Goal: Task Accomplishment & Management: Manage account settings

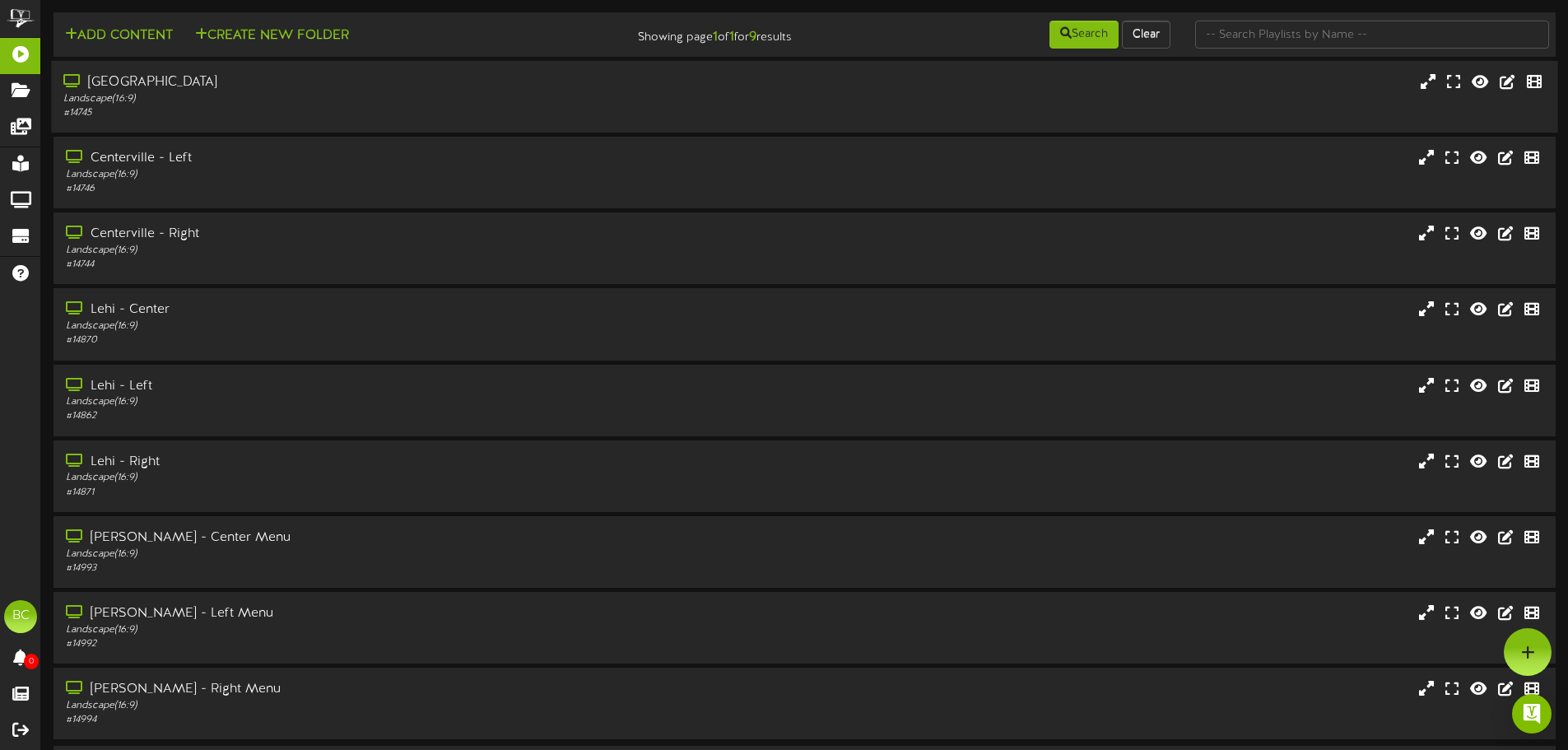
click at [198, 88] on div "[GEOGRAPHIC_DATA]" at bounding box center [365, 82] width 604 height 19
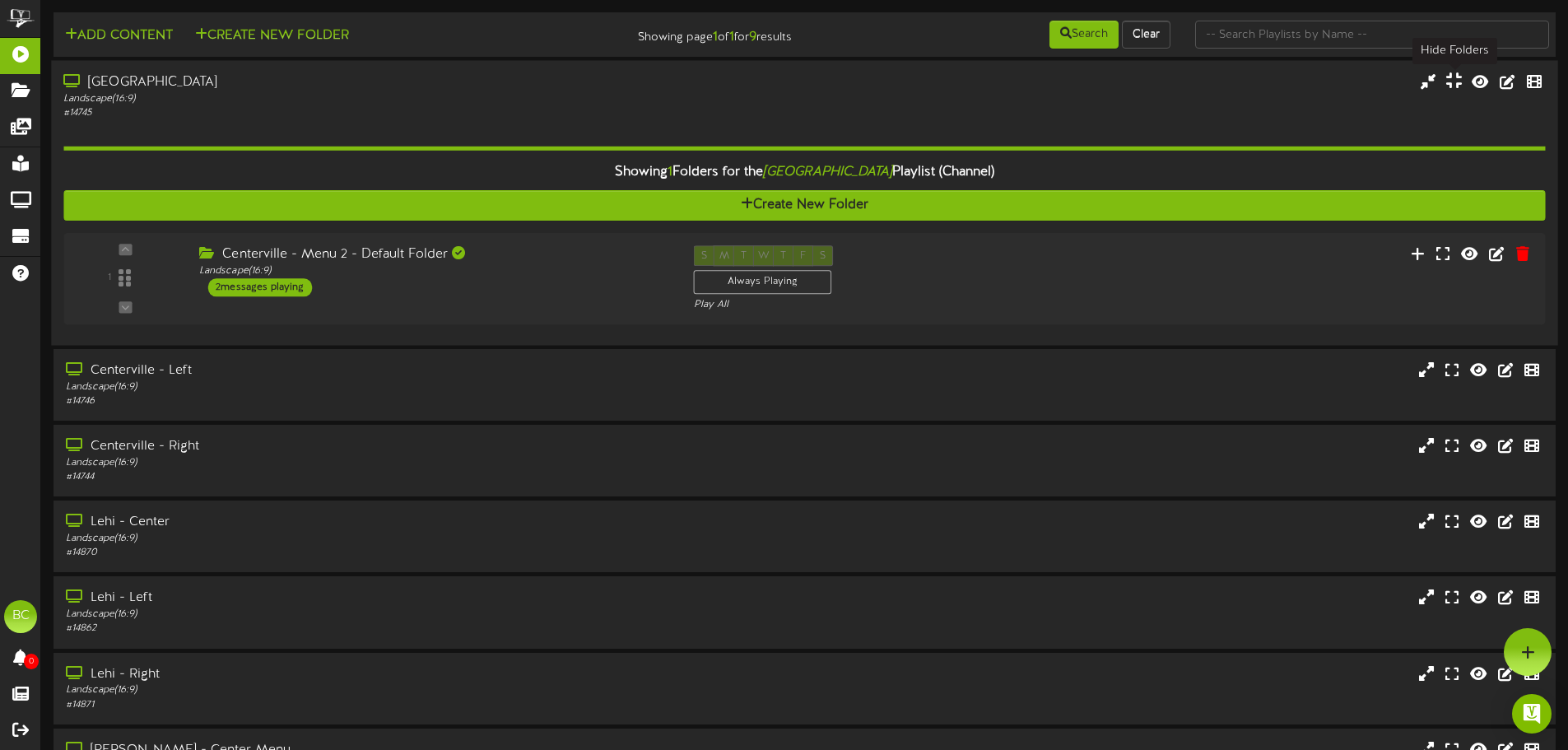
click at [1456, 84] on icon at bounding box center [1454, 81] width 16 height 18
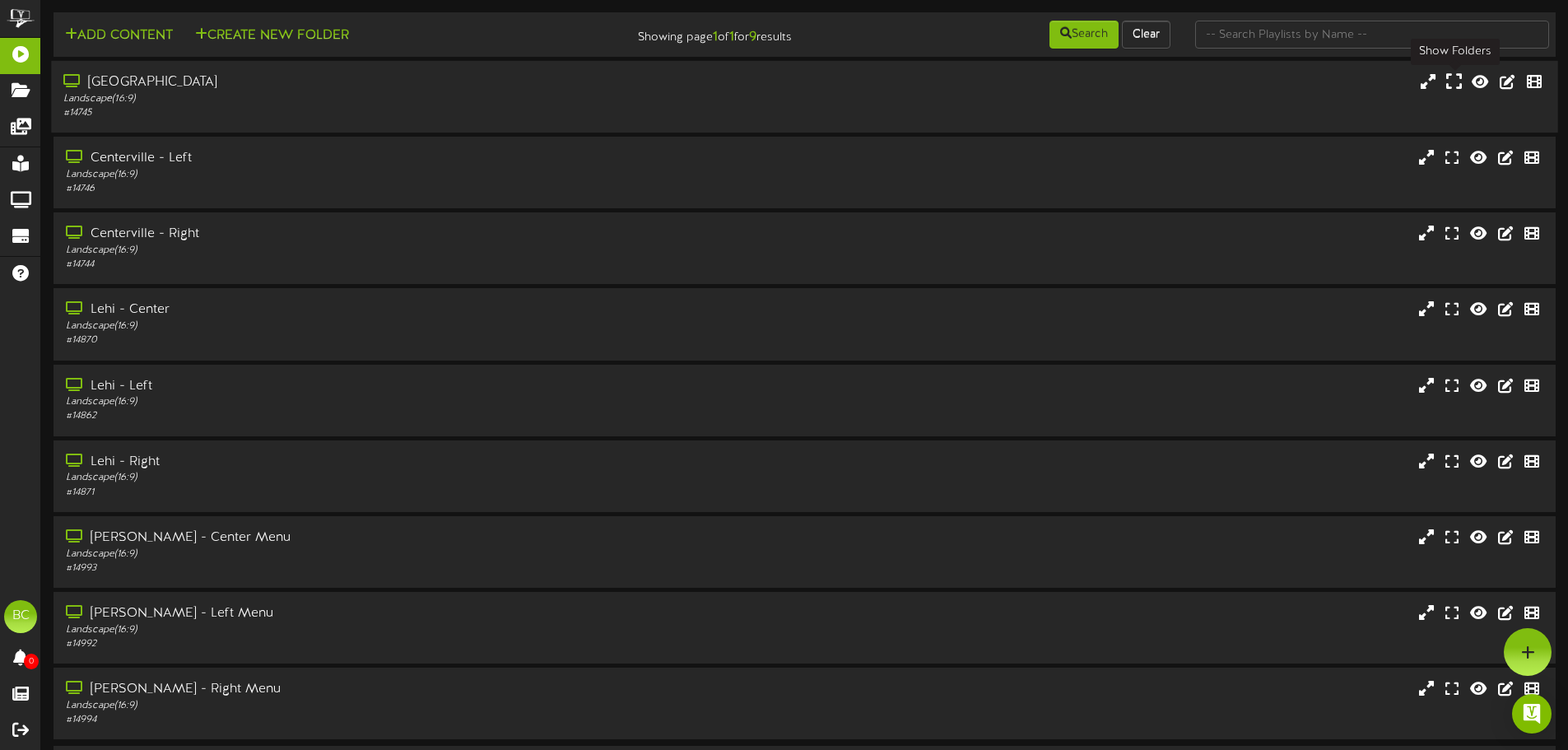
click at [1456, 79] on icon at bounding box center [1454, 82] width 16 height 18
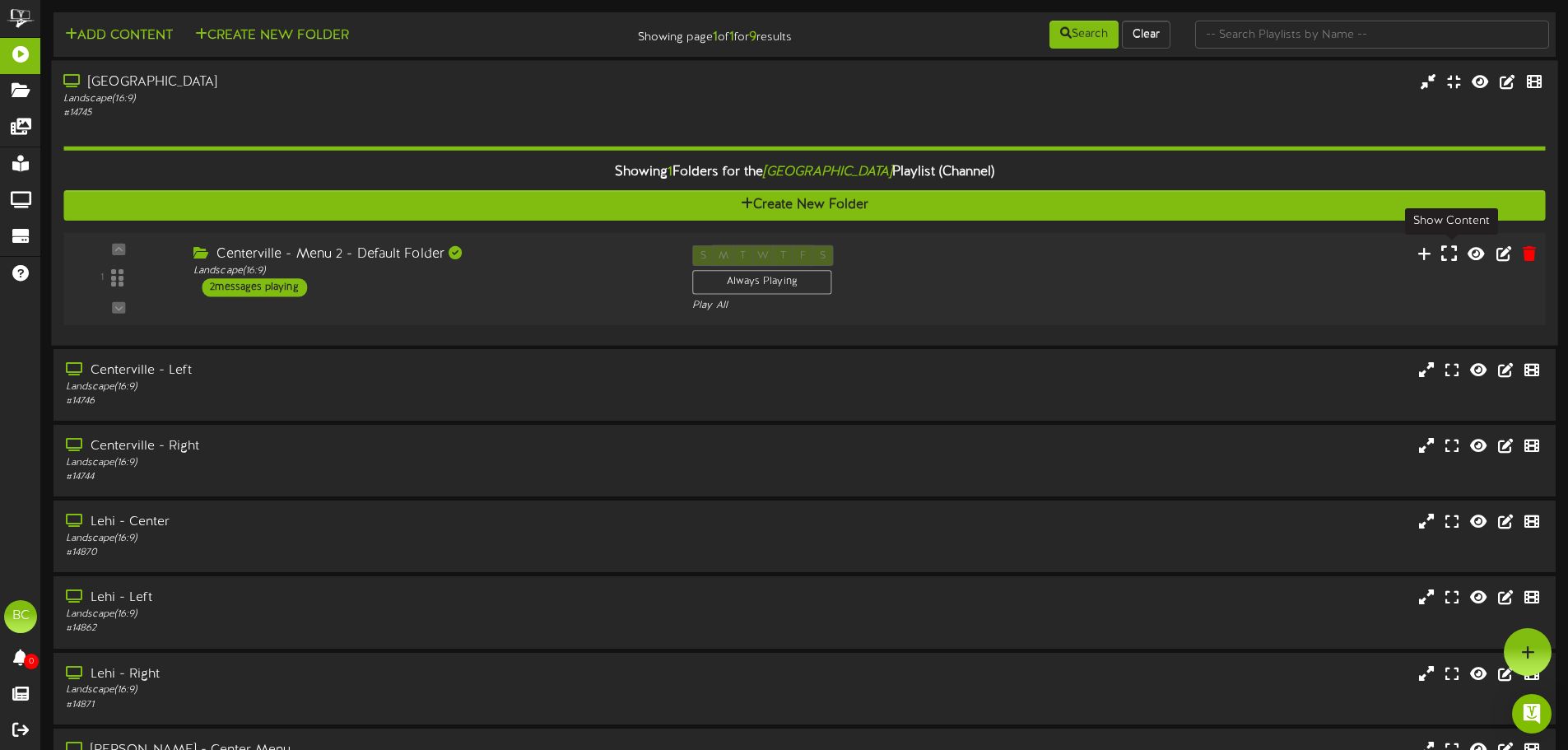
click at [1448, 256] on icon at bounding box center [1449, 252] width 16 height 18
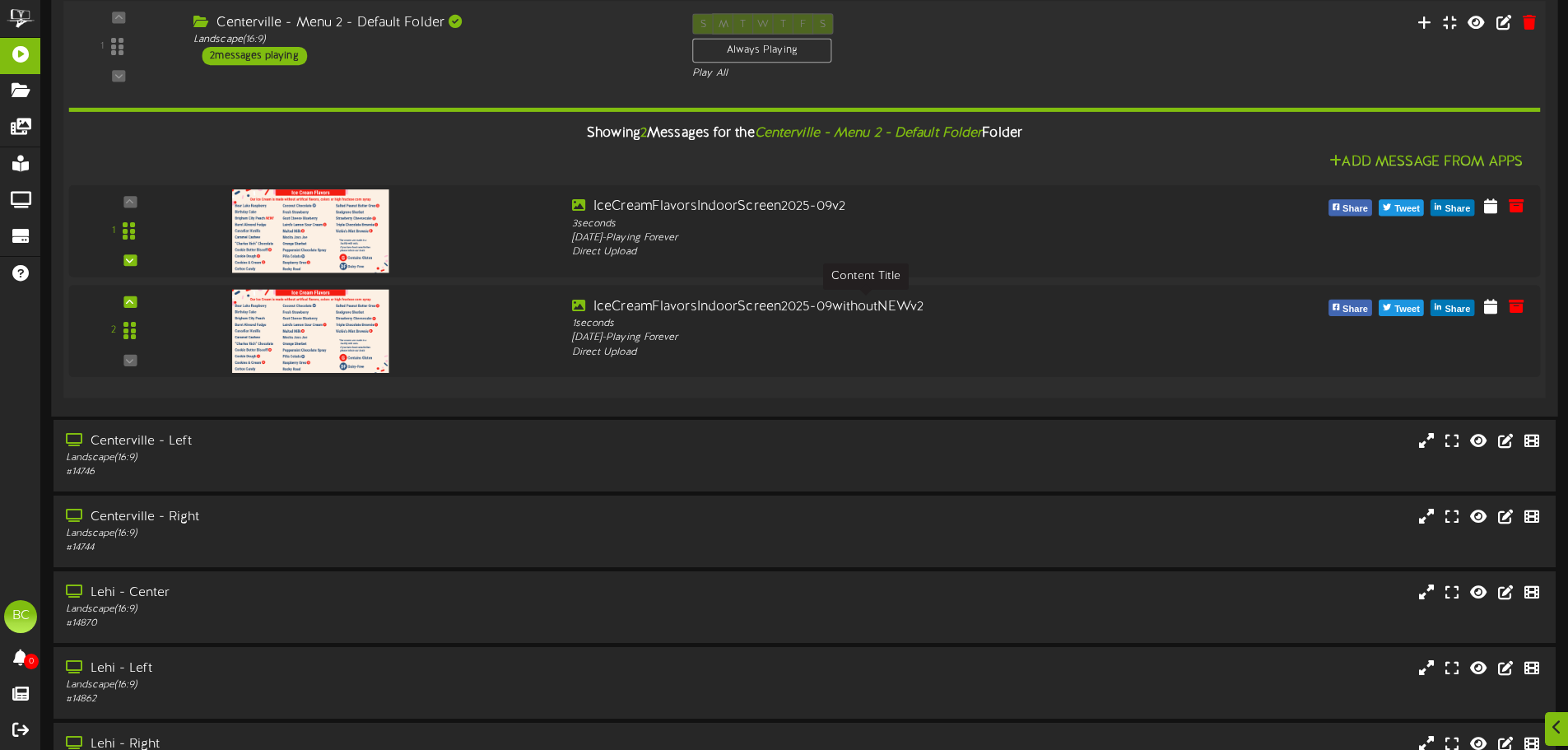
scroll to position [246, 0]
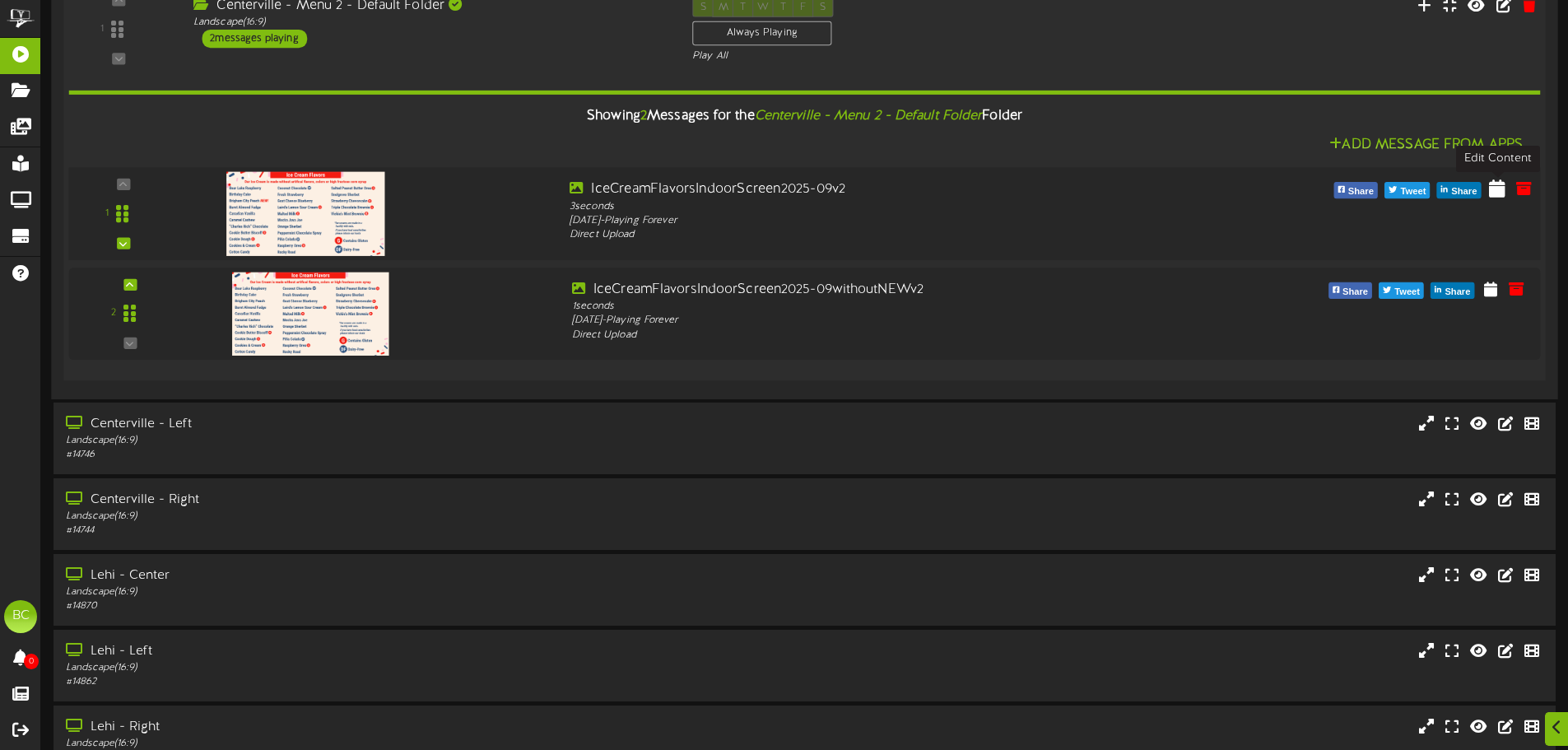
click at [1500, 184] on icon at bounding box center [1497, 187] width 16 height 18
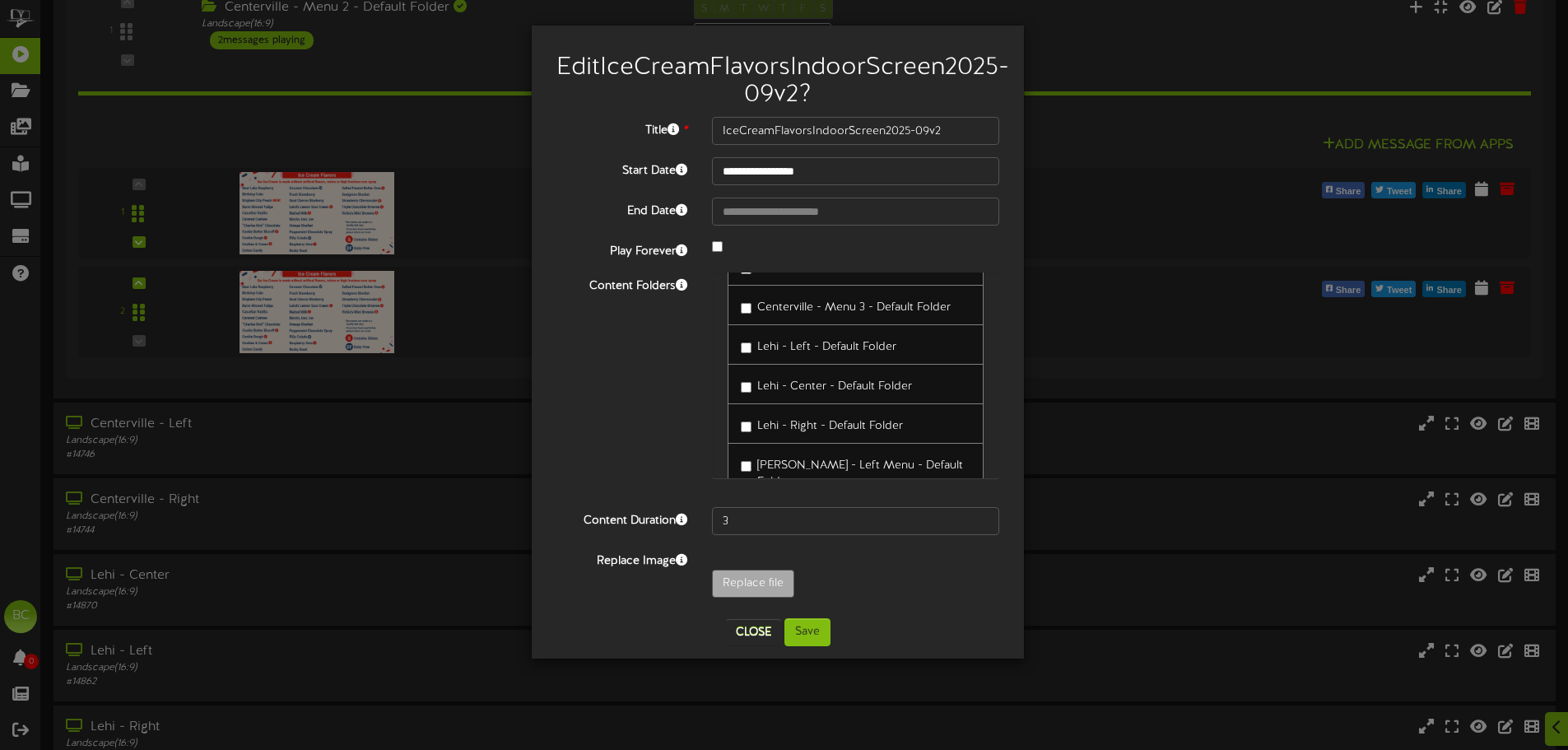
scroll to position [0, 0]
type input "**********"
type input "IceCreamFlavorsIndoorScreen2025-10LimitedTime"
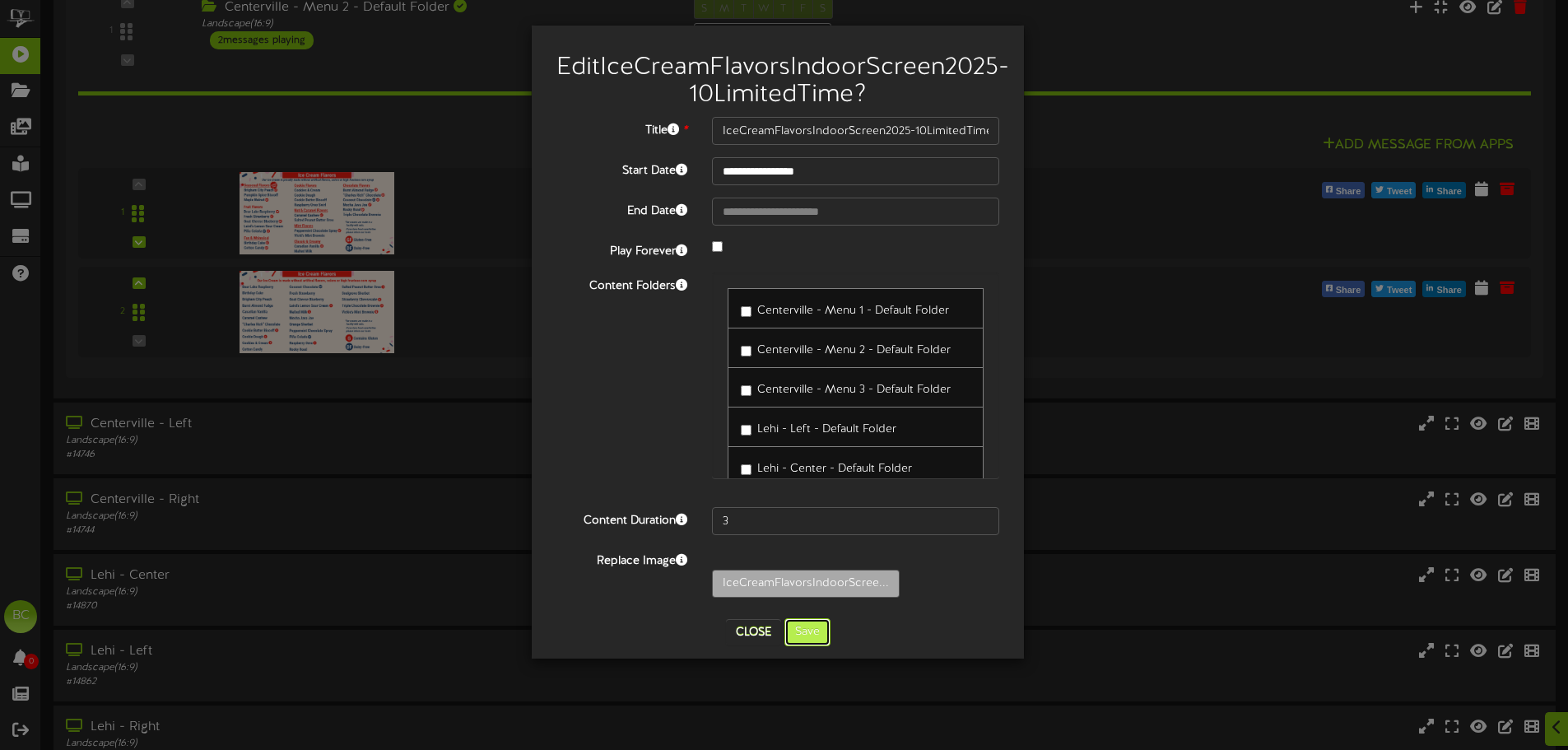
click at [820, 646] on button "Save" at bounding box center [807, 632] width 47 height 28
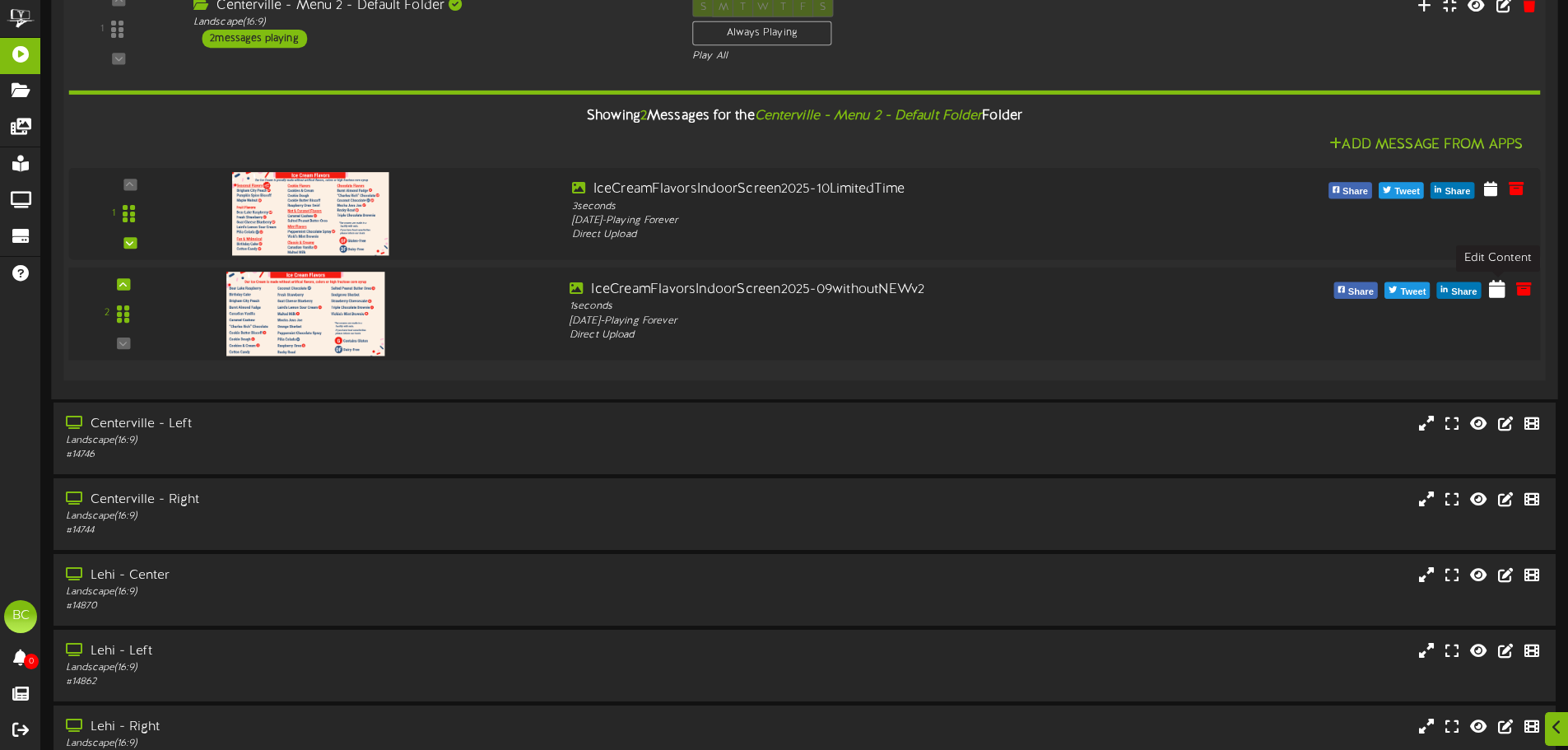
click at [1497, 288] on icon at bounding box center [1497, 288] width 16 height 18
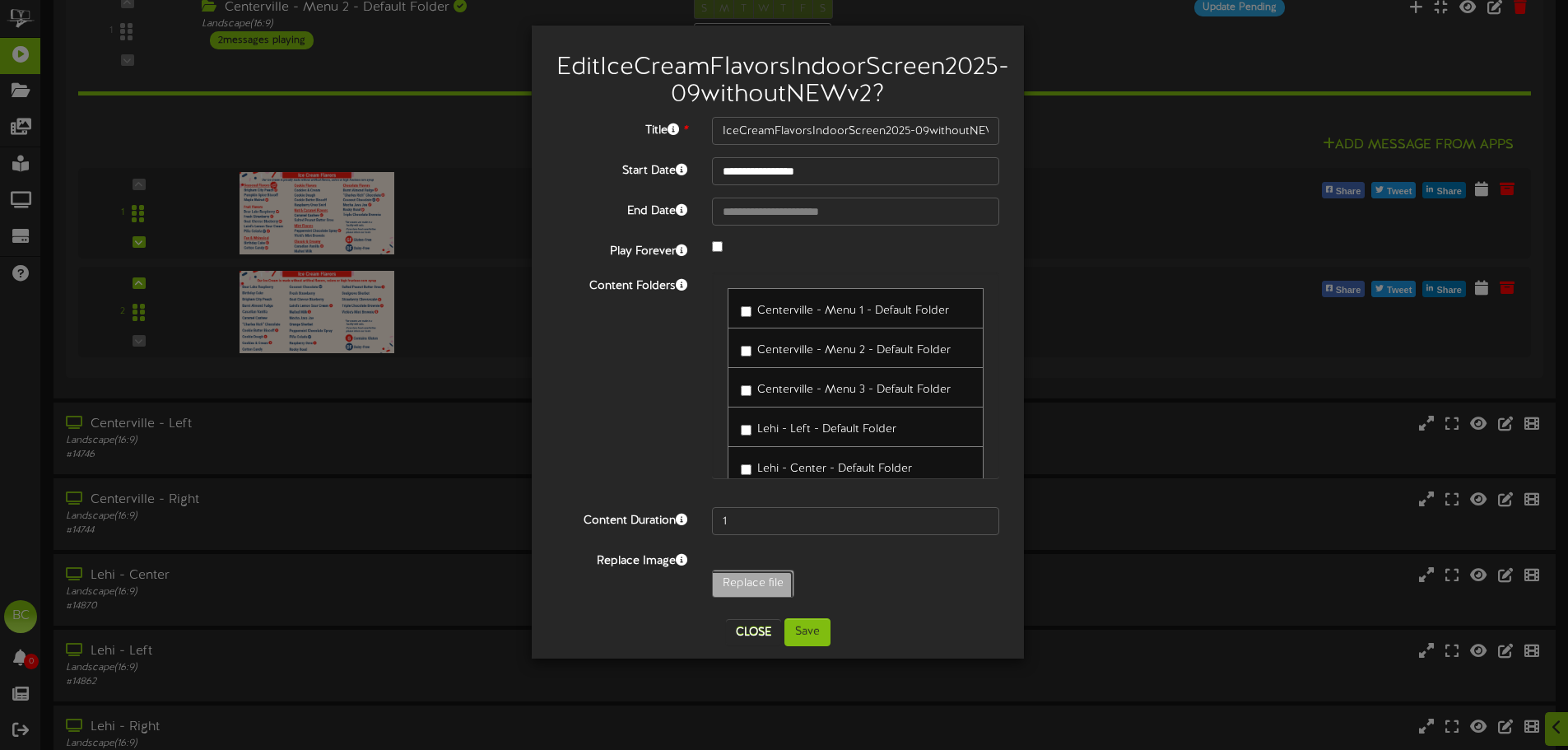
type input "**********"
type input "IceCreamFlavorsIndoorScreen2025-10NoLimitedTime"
click at [810, 646] on button "Save" at bounding box center [807, 632] width 47 height 28
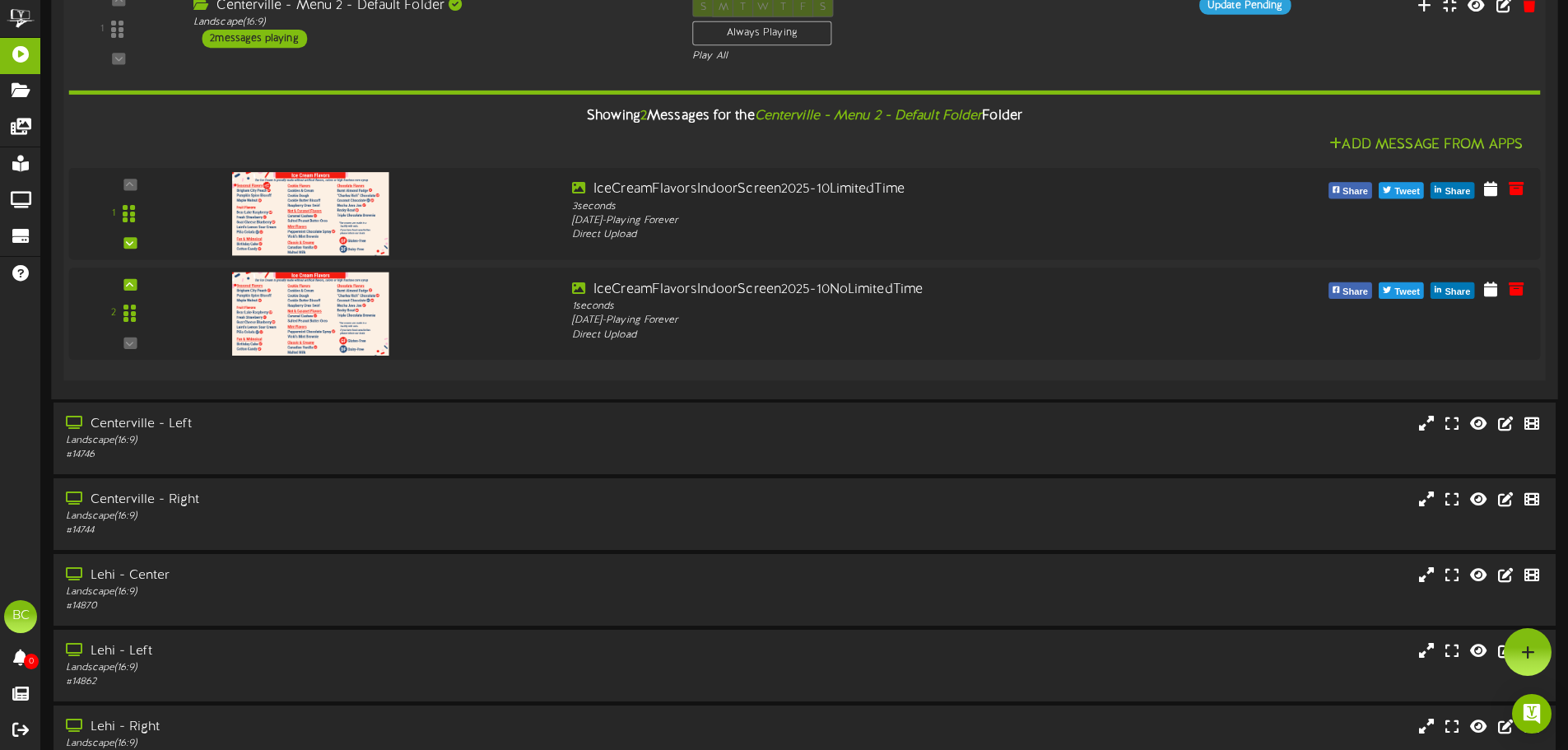
scroll to position [82, 0]
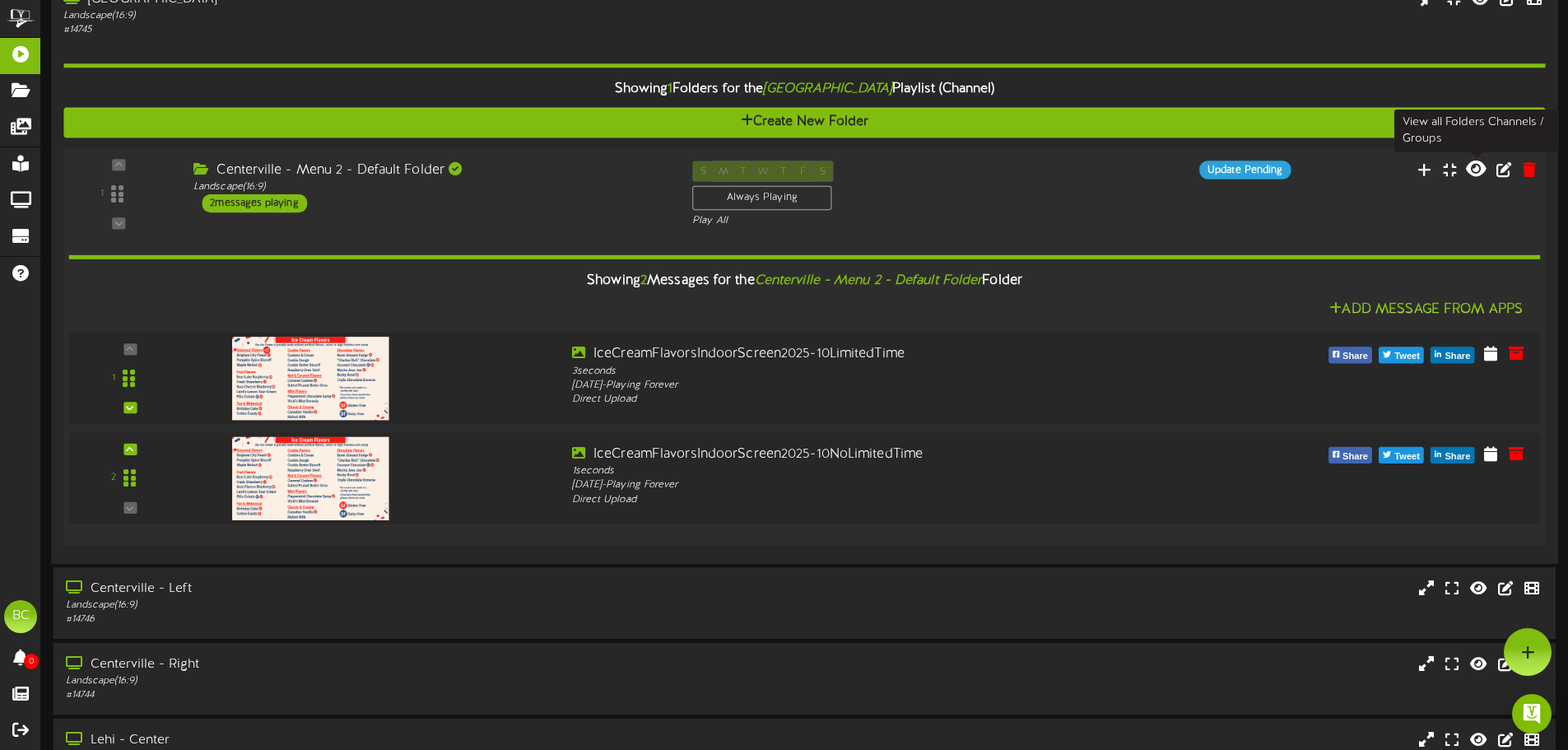
click at [1479, 171] on icon at bounding box center [1476, 169] width 19 height 18
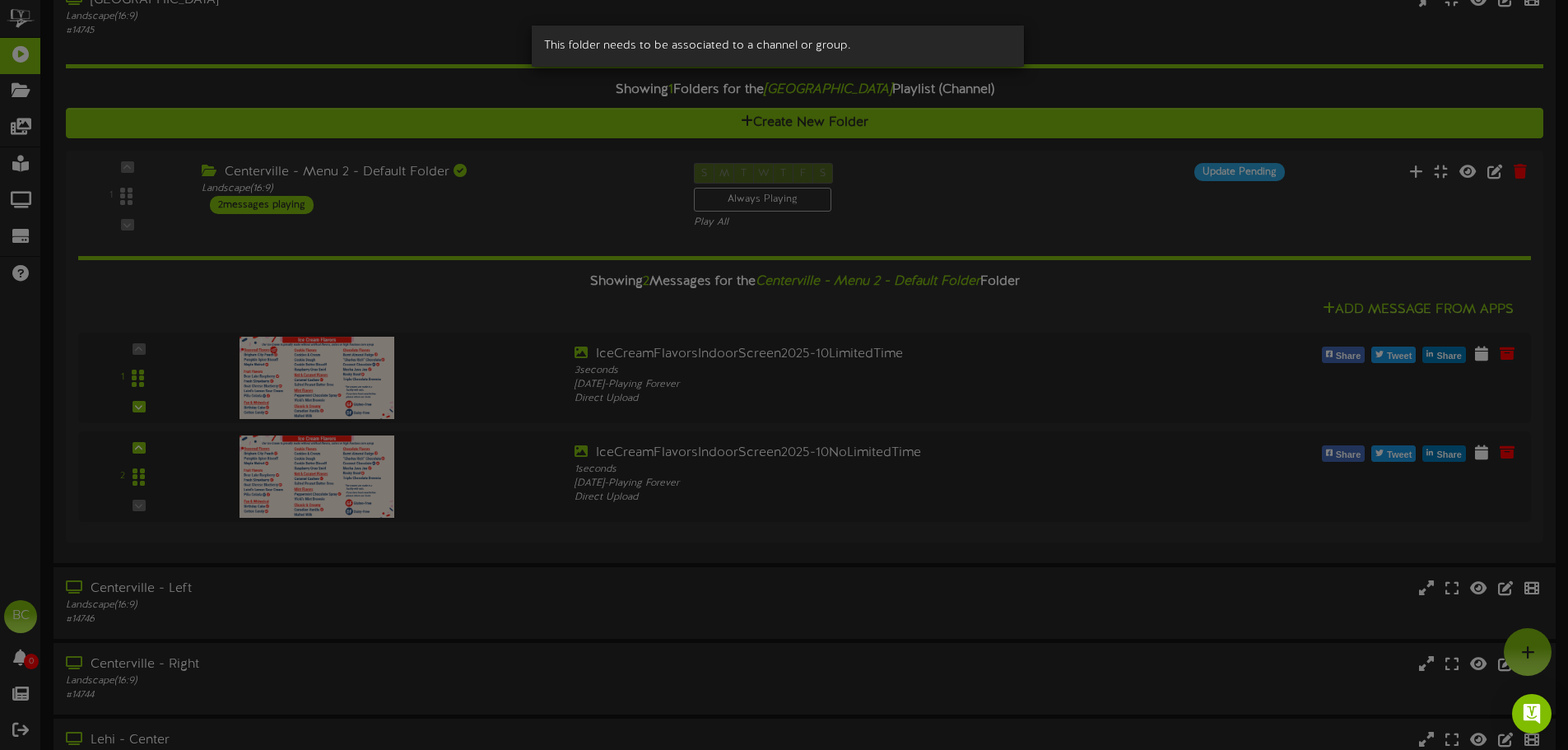
click at [1012, 193] on div "This folder needs to be associated to a channel or group." at bounding box center [784, 375] width 1568 height 750
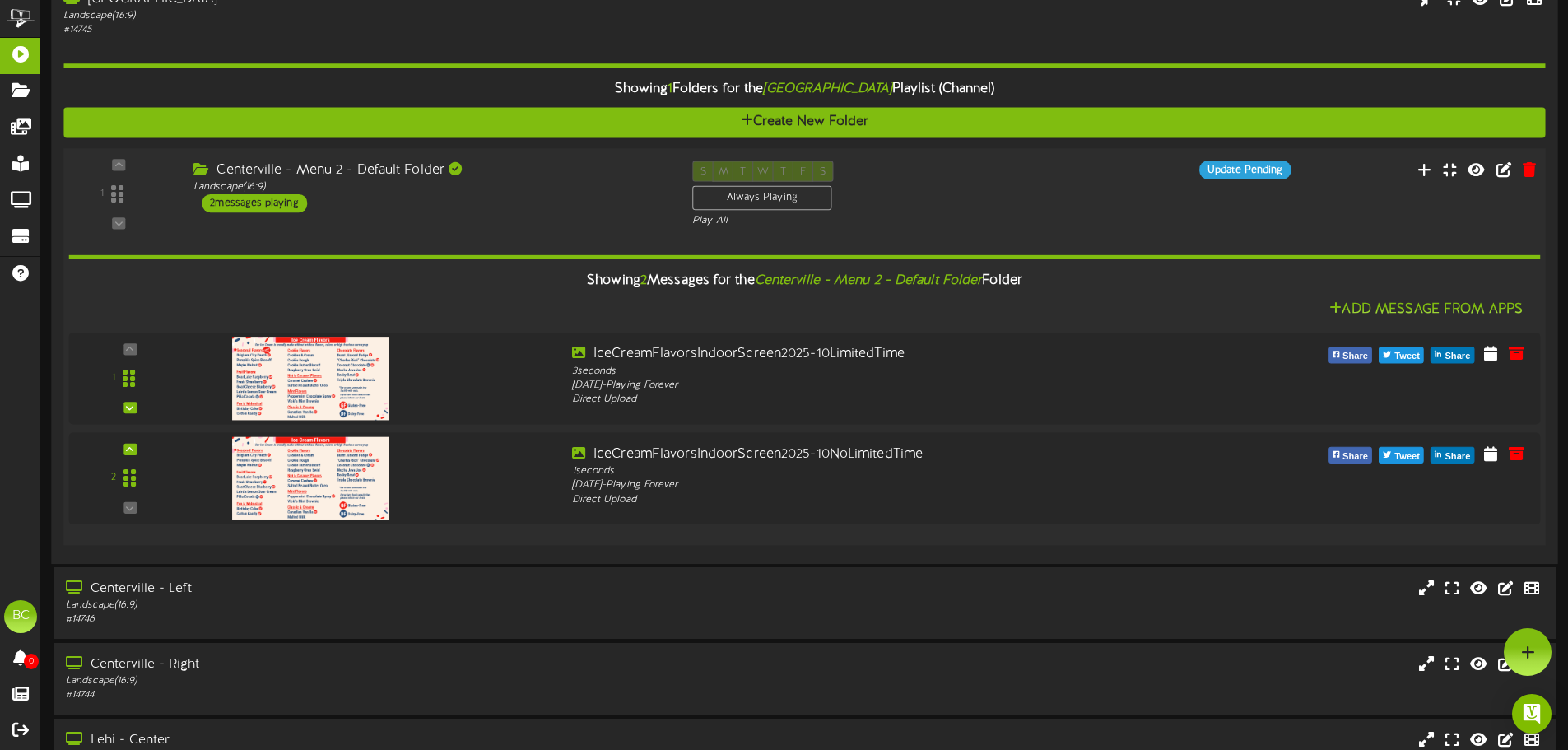
click at [545, 195] on div "Centerville - Menu 2 - Default Folder Landscape ( 16:9 ) 2 messages playing" at bounding box center [431, 185] width 499 height 51
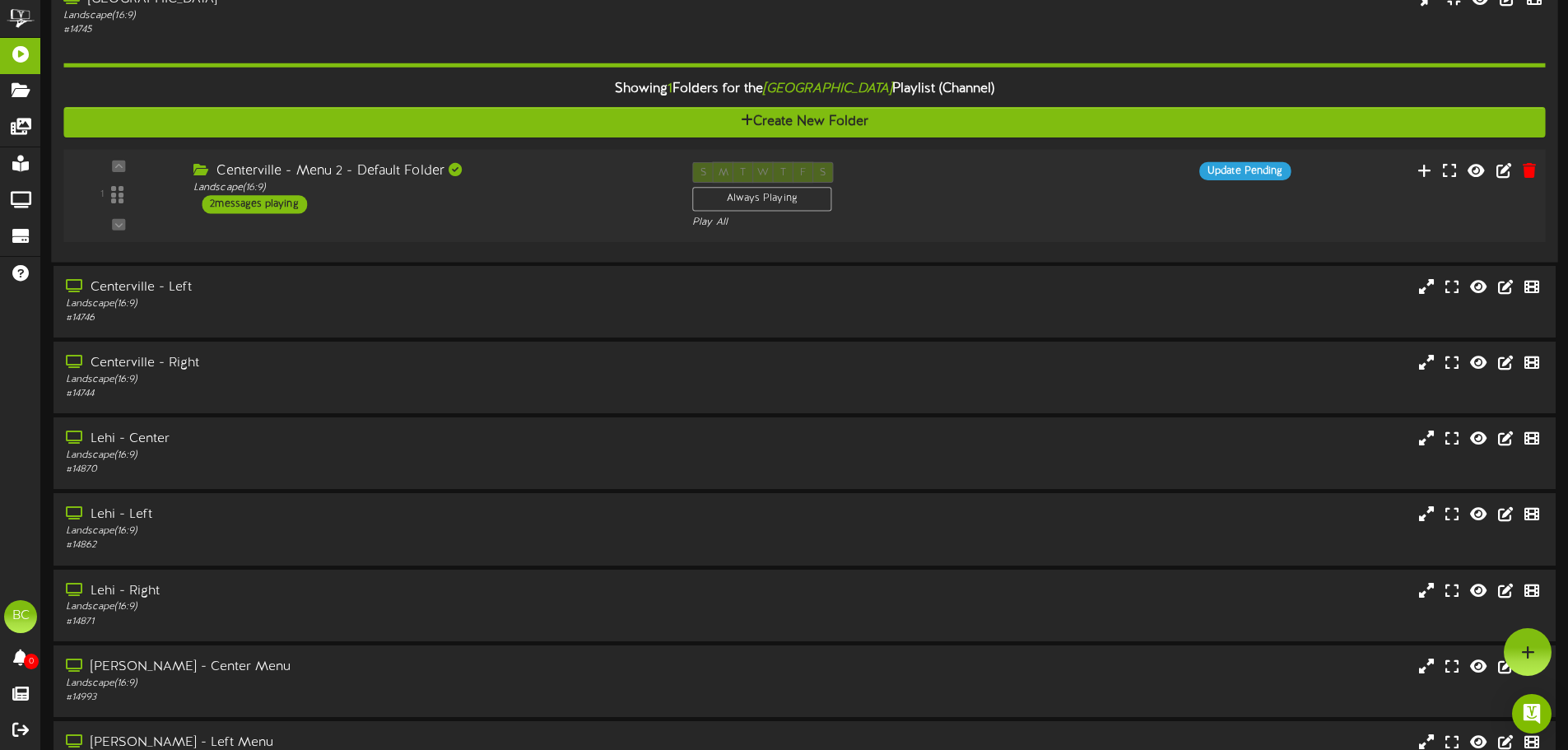
scroll to position [0, 0]
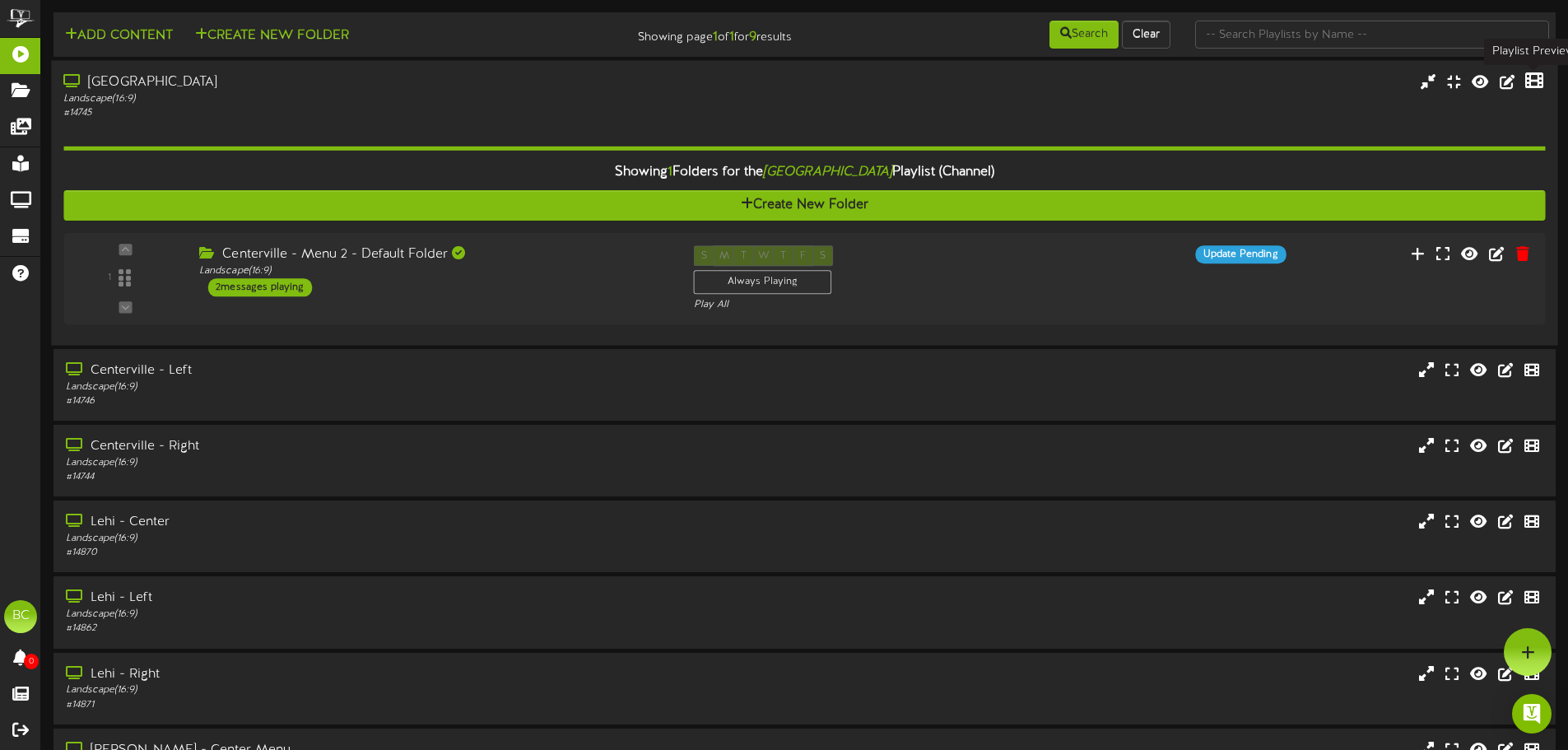
click at [1534, 80] on icon at bounding box center [1534, 81] width 18 height 18
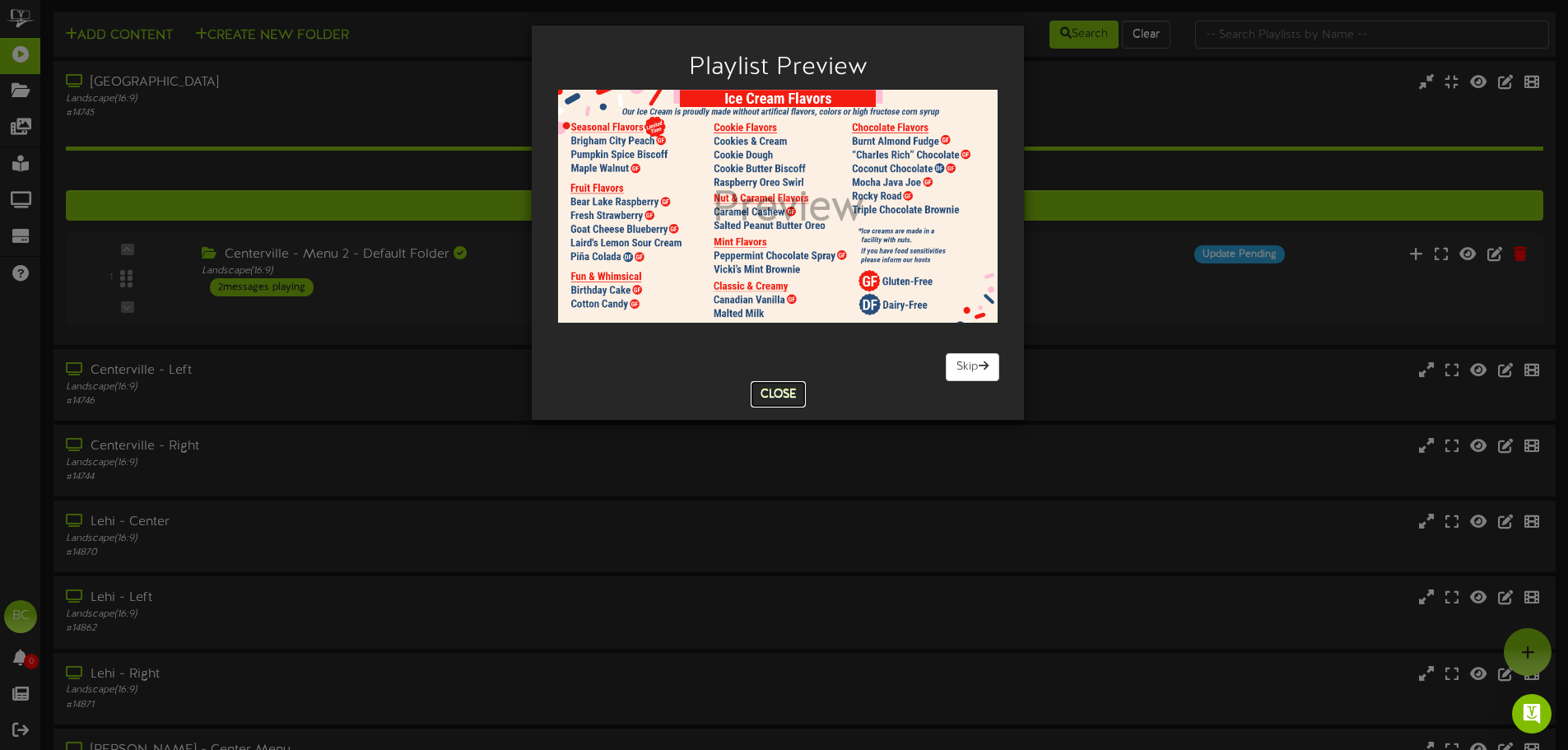
click at [785, 399] on button "Close" at bounding box center [778, 394] width 55 height 26
